Goal: Task Accomplishment & Management: Complete application form

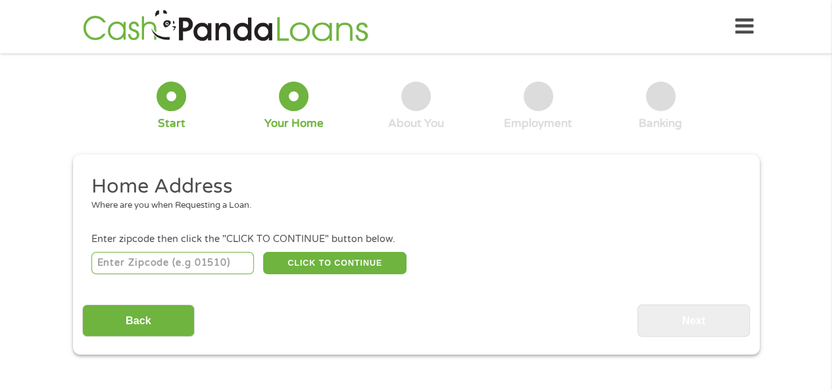
click at [193, 262] on input "number" at bounding box center [172, 263] width 162 height 22
type input "78213"
select select "[US_STATE]"
click at [327, 259] on button "CLICK TO CONTINUE" at bounding box center [334, 263] width 143 height 22
type input "78213"
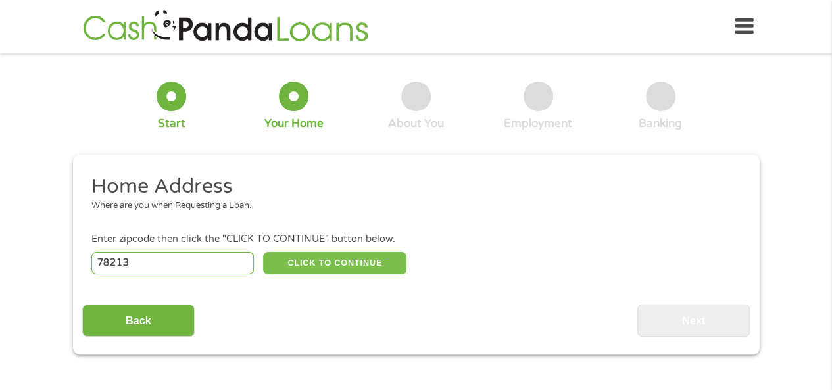
type input "San Antonio"
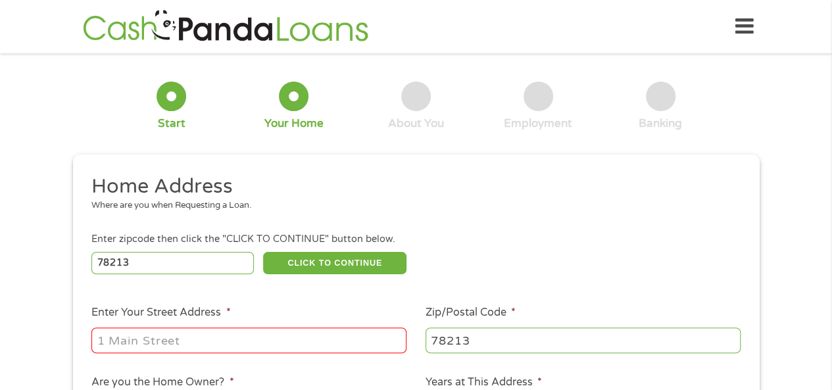
click at [247, 343] on input "Enter Your Street Address *" at bounding box center [248, 339] width 315 height 25
type input "[STREET_ADDRESS][PERSON_NAME]"
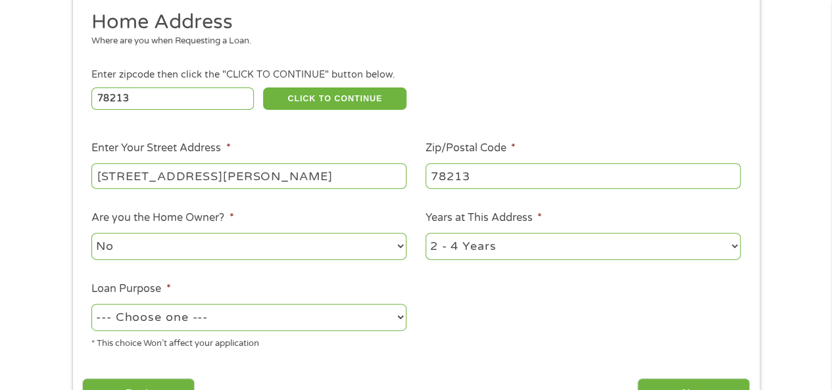
scroll to position [197, 0]
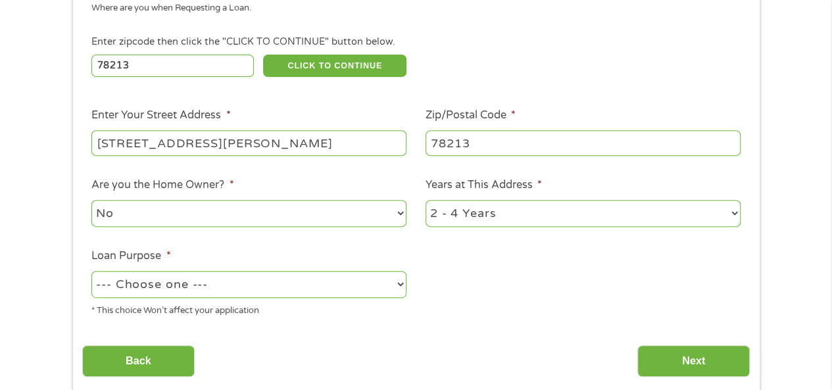
click at [460, 211] on select "1 Year or less 1 - 2 Years 2 - 4 Years Over 4 Years" at bounding box center [582, 213] width 315 height 27
select select "60months"
click at [425, 201] on select "1 Year or less 1 - 2 Years 2 - 4 Years Over 4 Years" at bounding box center [582, 213] width 315 height 27
click at [239, 286] on select "--- Choose one --- Pay Bills Debt Consolidation Home Improvement Major Purchase…" at bounding box center [248, 284] width 315 height 27
select select "other"
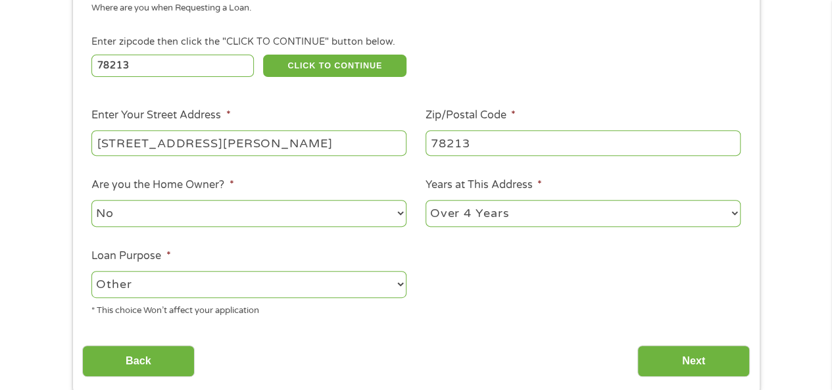
click at [91, 272] on select "--- Choose one --- Pay Bills Debt Consolidation Home Improvement Major Purchase…" at bounding box center [248, 284] width 315 height 27
click at [688, 362] on input "Next" at bounding box center [693, 361] width 112 height 32
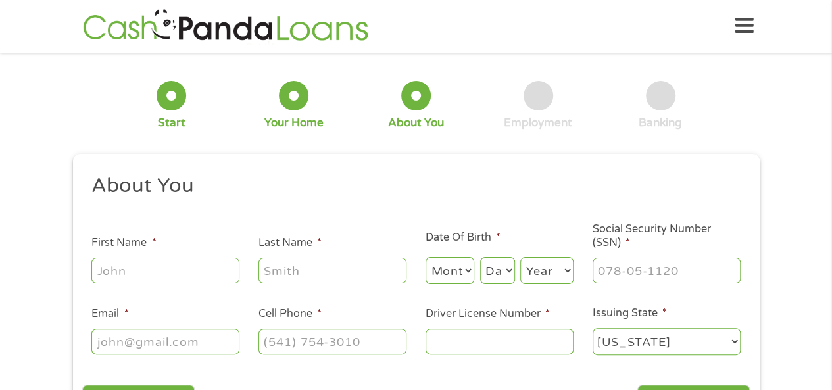
scroll to position [0, 0]
click at [208, 270] on input "First Name *" at bounding box center [165, 270] width 148 height 25
type input "[PERSON_NAME]"
type input "Booth"
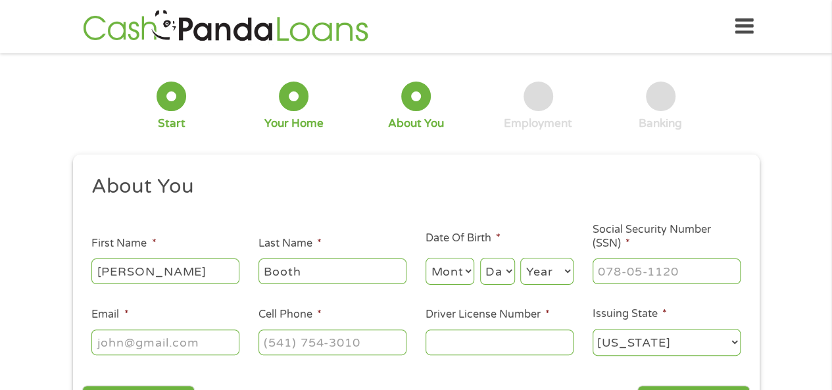
click at [450, 281] on select "Month 1 2 3 4 5 6 7 8 9 10 11 12" at bounding box center [449, 271] width 49 height 27
select select "3"
click at [425, 258] on select "Month 1 2 3 4 5 6 7 8 9 10 11 12" at bounding box center [449, 271] width 49 height 27
click at [492, 276] on select "Day 1 2 3 4 5 6 7 8 9 10 11 12 13 14 15 16 17 18 19 20 21 22 23 24 25 26 27 28 …" at bounding box center [497, 271] width 35 height 27
select select "25"
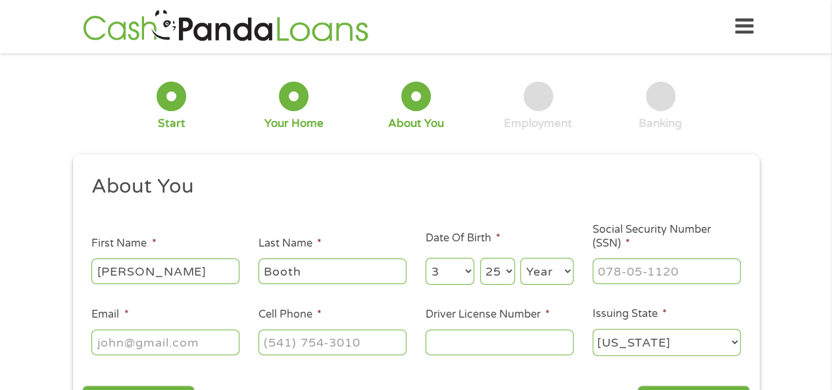
click at [480, 258] on select "Day 1 2 3 4 5 6 7 8 9 10 11 12 13 14 15 16 17 18 19 20 21 22 23 24 25 26 27 28 …" at bounding box center [497, 271] width 35 height 27
click at [555, 274] on select "Year [DATE] 2006 2005 2004 2003 2002 2001 2000 1999 1998 1997 1996 1995 1994 19…" at bounding box center [546, 271] width 53 height 27
select select "1977"
click at [520, 258] on select "Year [DATE] 2006 2005 2004 2003 2002 2001 2000 1999 1998 1997 1996 1995 1994 19…" at bounding box center [546, 271] width 53 height 27
click at [614, 283] on input "___-__-____" at bounding box center [666, 270] width 148 height 25
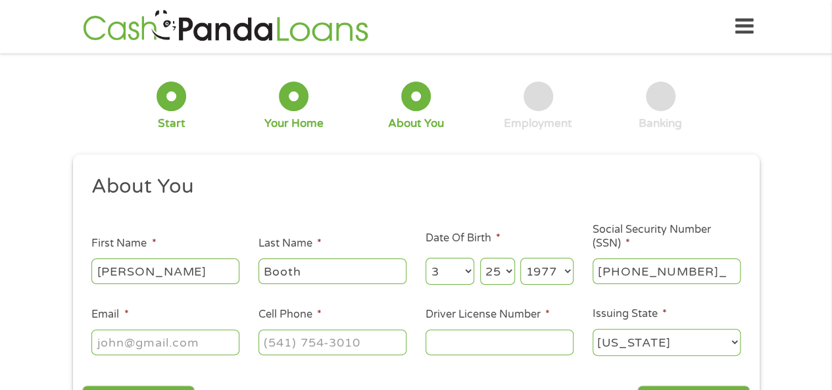
type input "449-71-7420"
click at [123, 340] on input "Email *" at bounding box center [165, 341] width 148 height 25
type input "[EMAIL_ADDRESS][DOMAIN_NAME]"
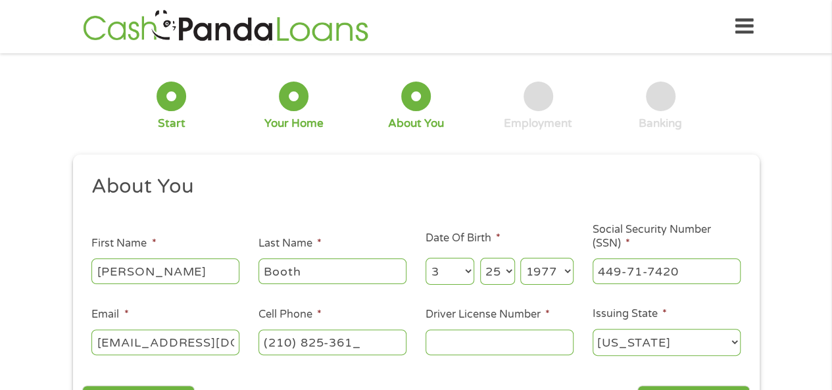
type input "[PHONE_NUMBER]"
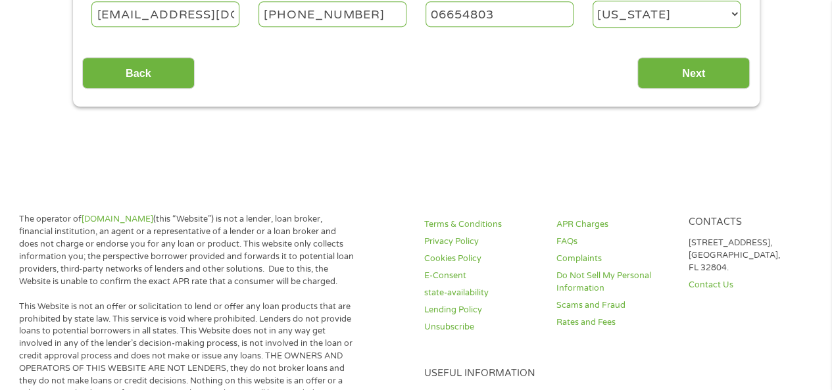
scroll to position [329, 0]
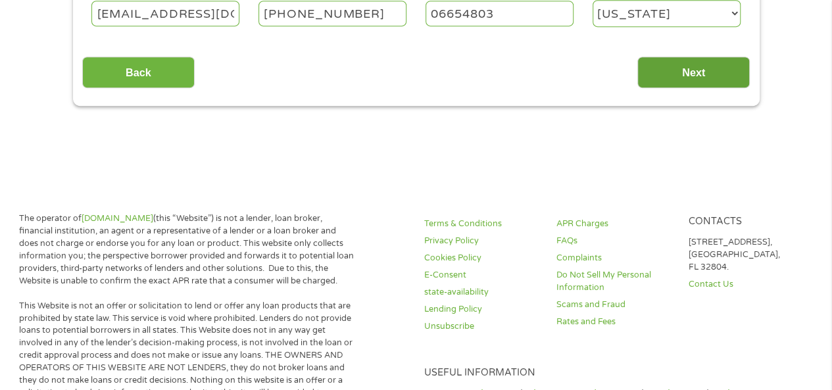
type input "06654803"
click at [698, 76] on input "Next" at bounding box center [693, 73] width 112 height 32
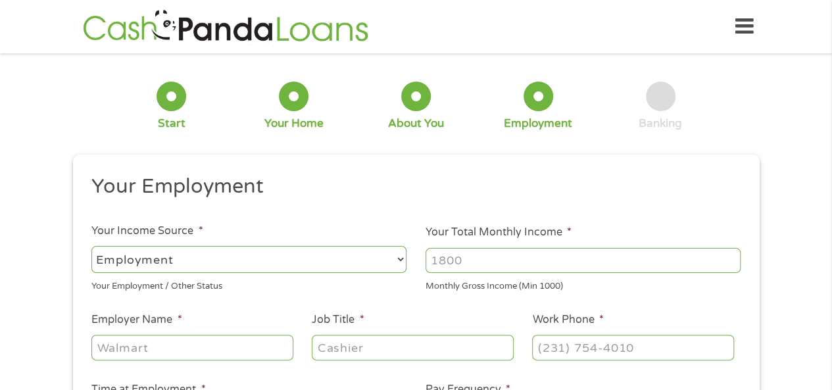
scroll to position [0, 0]
click at [454, 260] on input "Your Total Monthly Income *" at bounding box center [582, 260] width 315 height 25
type input "5370"
click at [142, 350] on input "Employer Name *" at bounding box center [191, 347] width 201 height 25
type input "[GEOGRAPHIC_DATA] ISD"
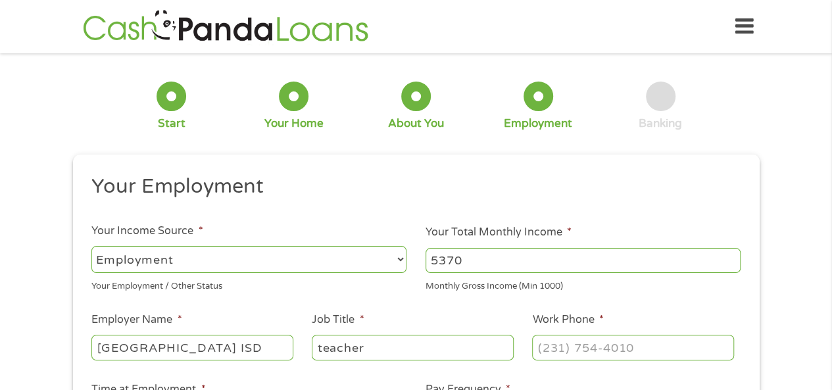
type input "teacher"
type input "[PHONE_NUMBER]"
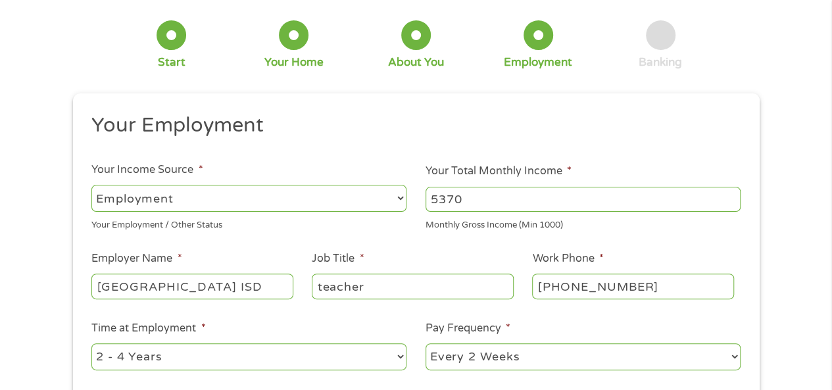
scroll to position [132, 0]
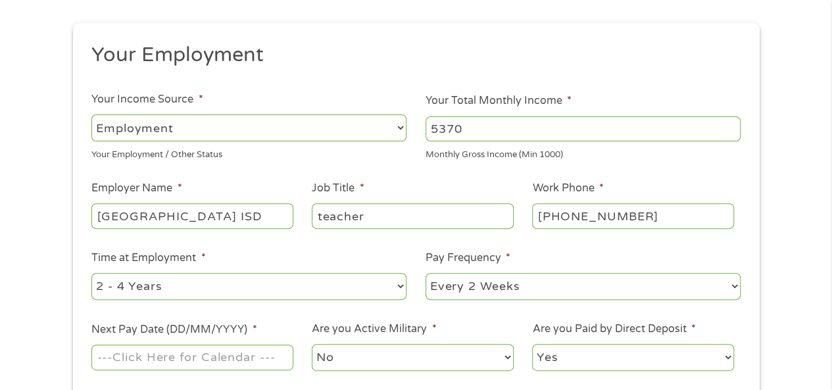
click at [160, 291] on select "--- Choose one --- 1 Year or less 1 - 2 Years 2 - 4 Years Over 4 Years" at bounding box center [248, 286] width 315 height 27
select select "60months"
click at [91, 273] on select "--- Choose one --- 1 Year or less 1 - 2 Years 2 - 4 Years Over 4 Years" at bounding box center [248, 286] width 315 height 27
click at [471, 291] on select "--- Choose one --- Every 2 Weeks Every Week Monthly Semi-Monthly" at bounding box center [582, 286] width 315 height 27
select select "monthly"
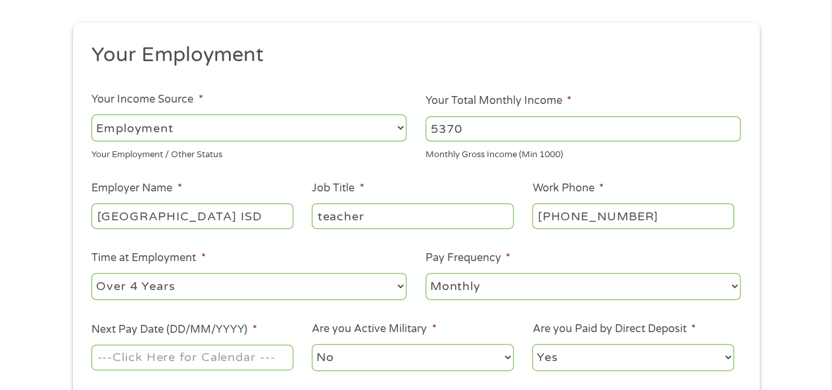
click at [425, 273] on select "--- Choose one --- Every 2 Weeks Every Week Monthly Semi-Monthly" at bounding box center [582, 286] width 315 height 27
click at [231, 362] on input "Next Pay Date (DD/MM/YYYY) *" at bounding box center [191, 357] width 201 height 25
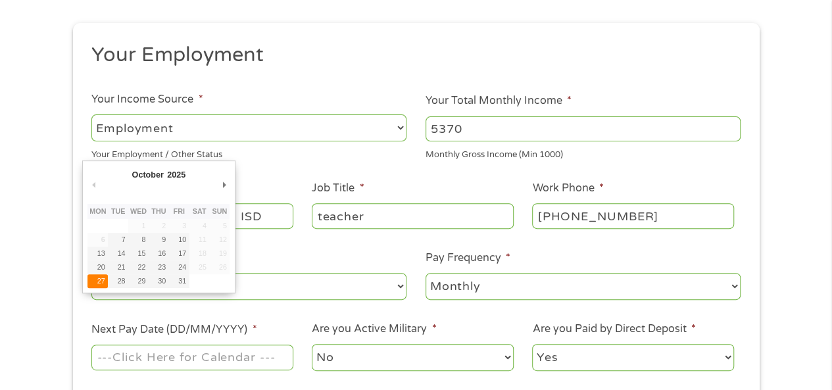
type input "[DATE]"
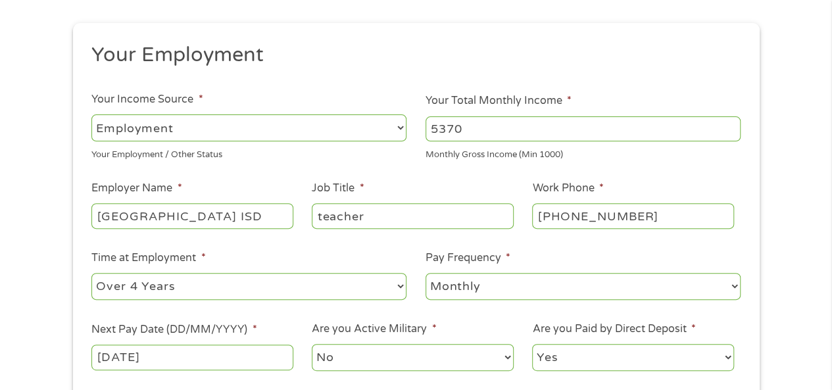
click at [401, 360] on select "No Yes" at bounding box center [412, 357] width 201 height 27
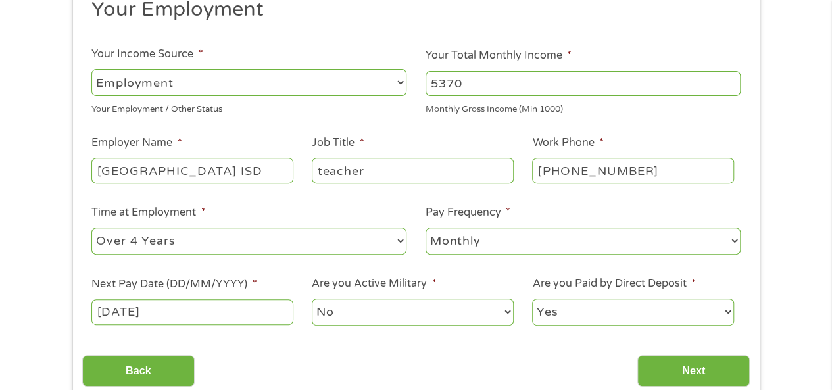
scroll to position [197, 0]
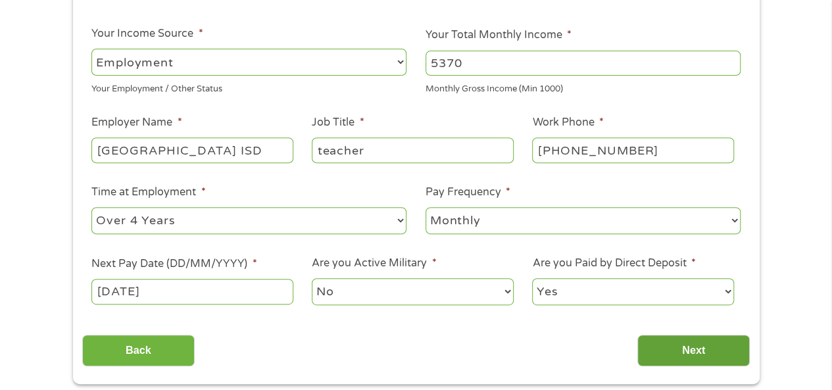
click at [685, 348] on input "Next" at bounding box center [693, 351] width 112 height 32
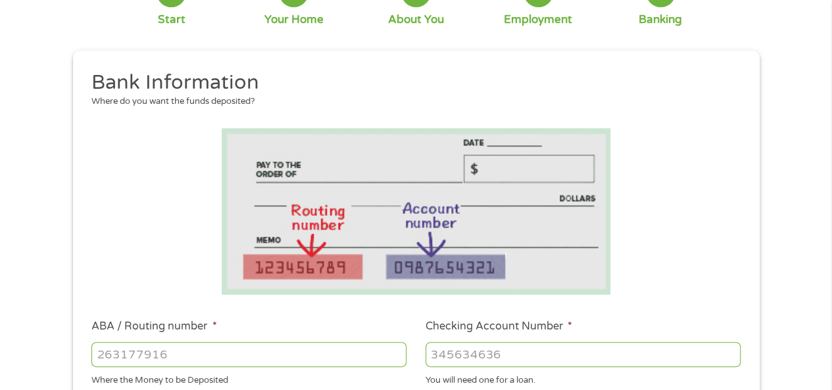
scroll to position [132, 0]
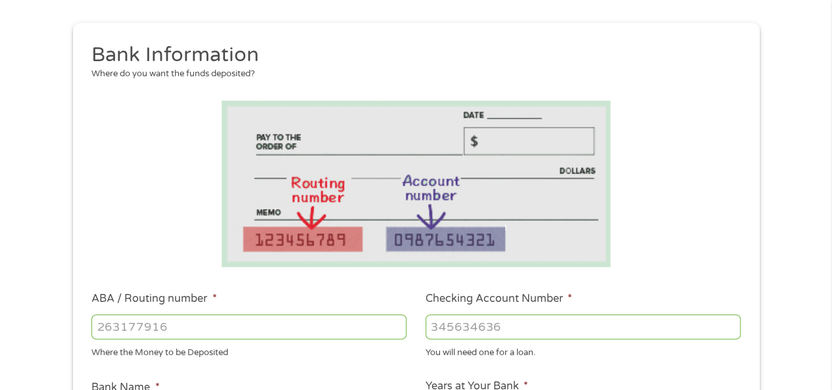
click at [210, 337] on input "ABA / Routing number *" at bounding box center [248, 326] width 315 height 25
type input "31407269"
click at [551, 332] on input "Checking Account Number *" at bounding box center [582, 326] width 315 height 25
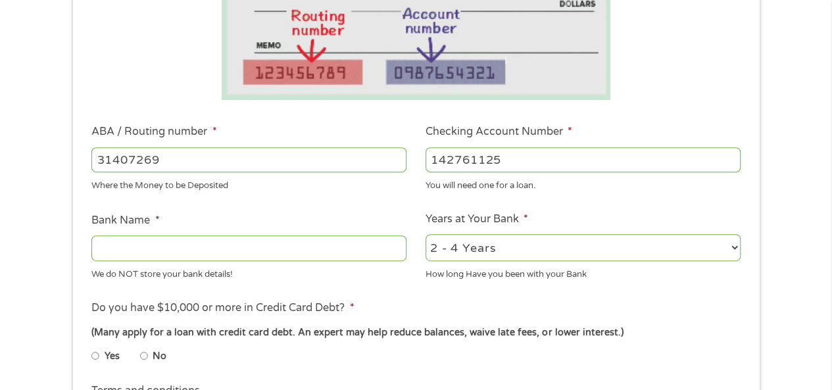
scroll to position [329, 0]
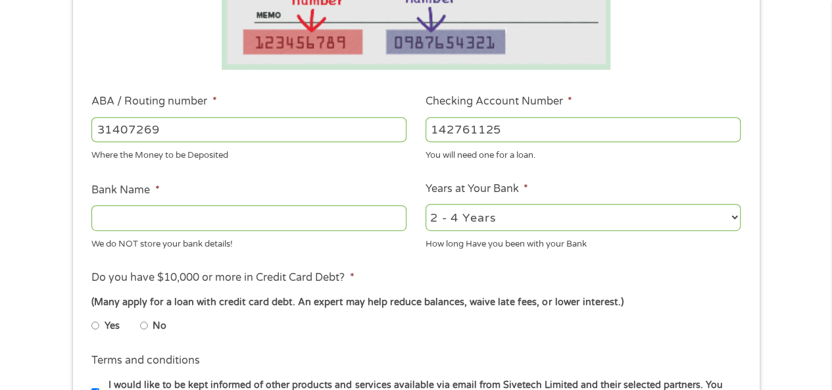
type input "142761125"
click at [235, 220] on input "Bank Name *" at bounding box center [248, 217] width 315 height 25
type input "USAA"
click at [493, 220] on select "2 - 4 Years 6 - 12 Months 1 - 2 Years Over 4 Years" at bounding box center [582, 217] width 315 height 27
select select "60months"
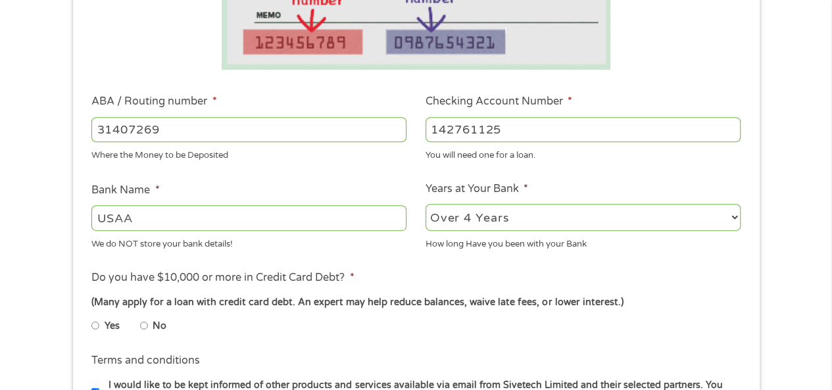
click at [425, 204] on select "2 - 4 Years 6 - 12 Months 1 - 2 Years Over 4 Years" at bounding box center [582, 217] width 315 height 27
click at [145, 327] on input "No" at bounding box center [144, 325] width 8 height 21
radio input "true"
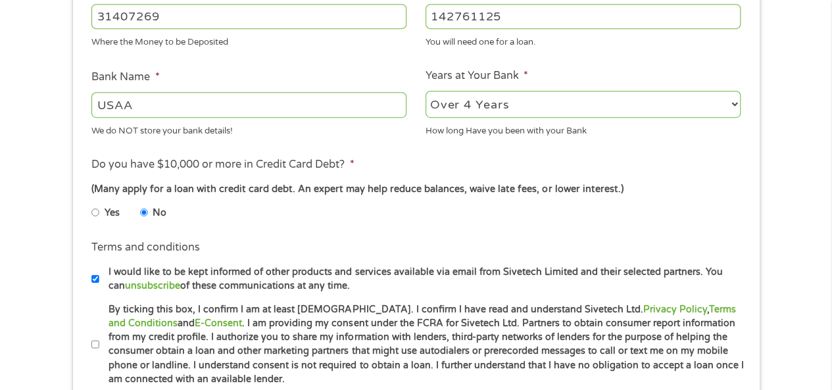
scroll to position [460, 0]
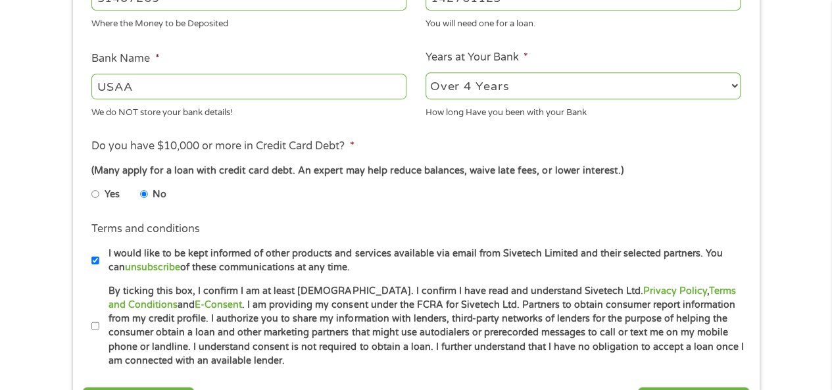
click at [93, 259] on input "I would like to be kept informed of other products and services available via e…" at bounding box center [95, 260] width 8 height 21
checkbox input "false"
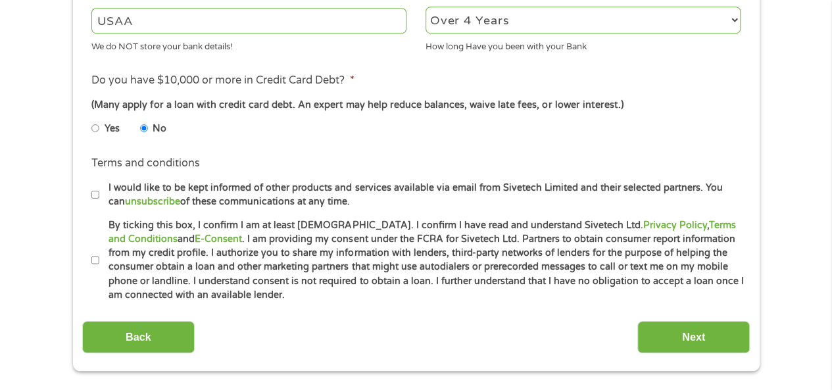
click at [97, 260] on input "By ticking this box, I confirm I am at least [DEMOGRAPHIC_DATA]. I confirm I ha…" at bounding box center [95, 260] width 8 height 21
checkbox input "true"
click at [673, 339] on input "Next" at bounding box center [693, 337] width 112 height 32
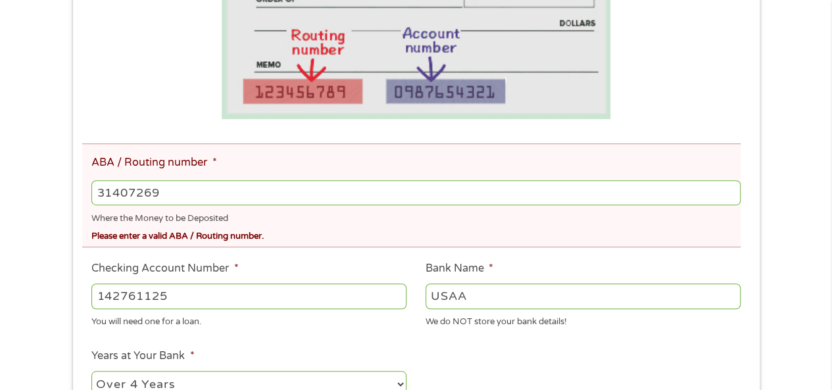
scroll to position [329, 0]
click at [196, 193] on input "31407269" at bounding box center [415, 192] width 648 height 25
type input "314074269"
type input "USAA FEDERAL SAVINGS BANK"
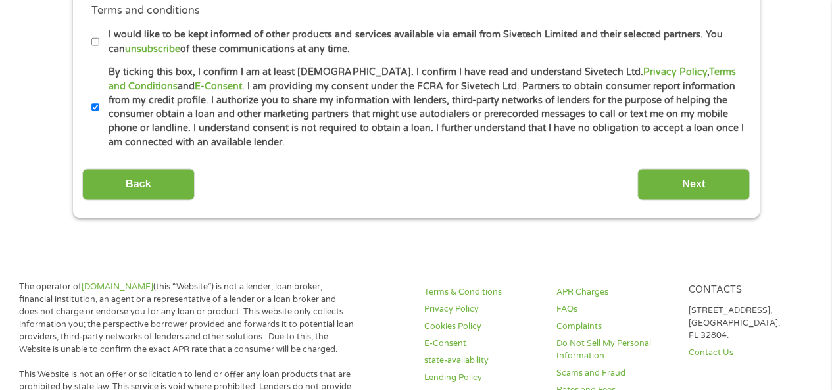
scroll to position [855, 0]
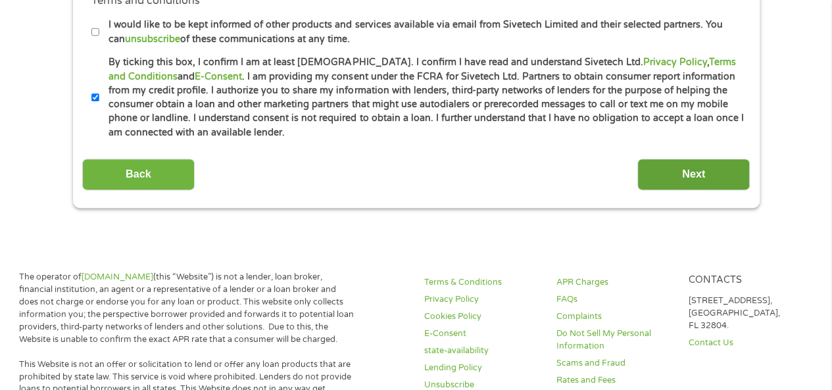
type input "314074269"
click at [674, 178] on input "Next" at bounding box center [693, 174] width 112 height 32
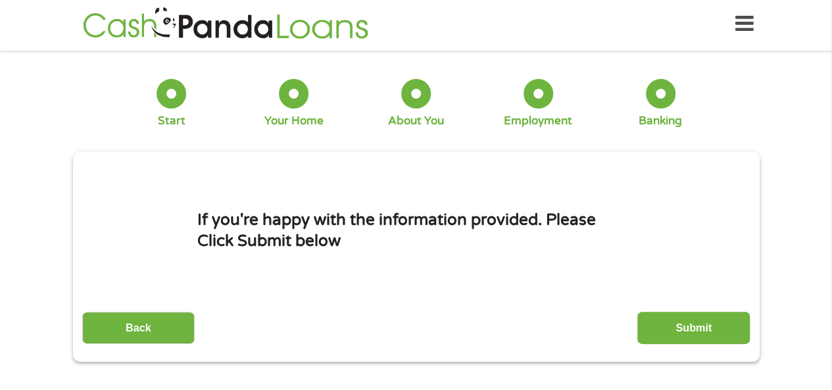
scroll to position [0, 0]
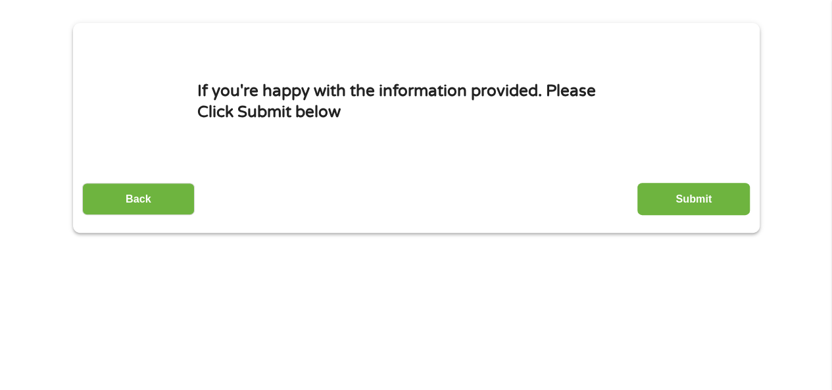
click at [686, 197] on input "Submit" at bounding box center [693, 199] width 112 height 32
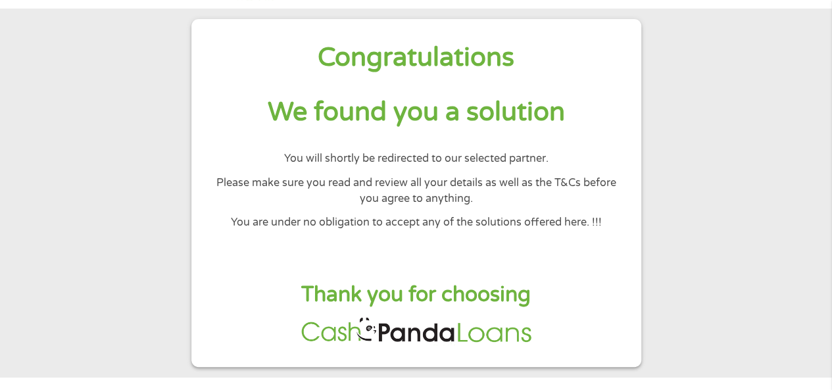
scroll to position [66, 0]
